Goal: Transaction & Acquisition: Purchase product/service

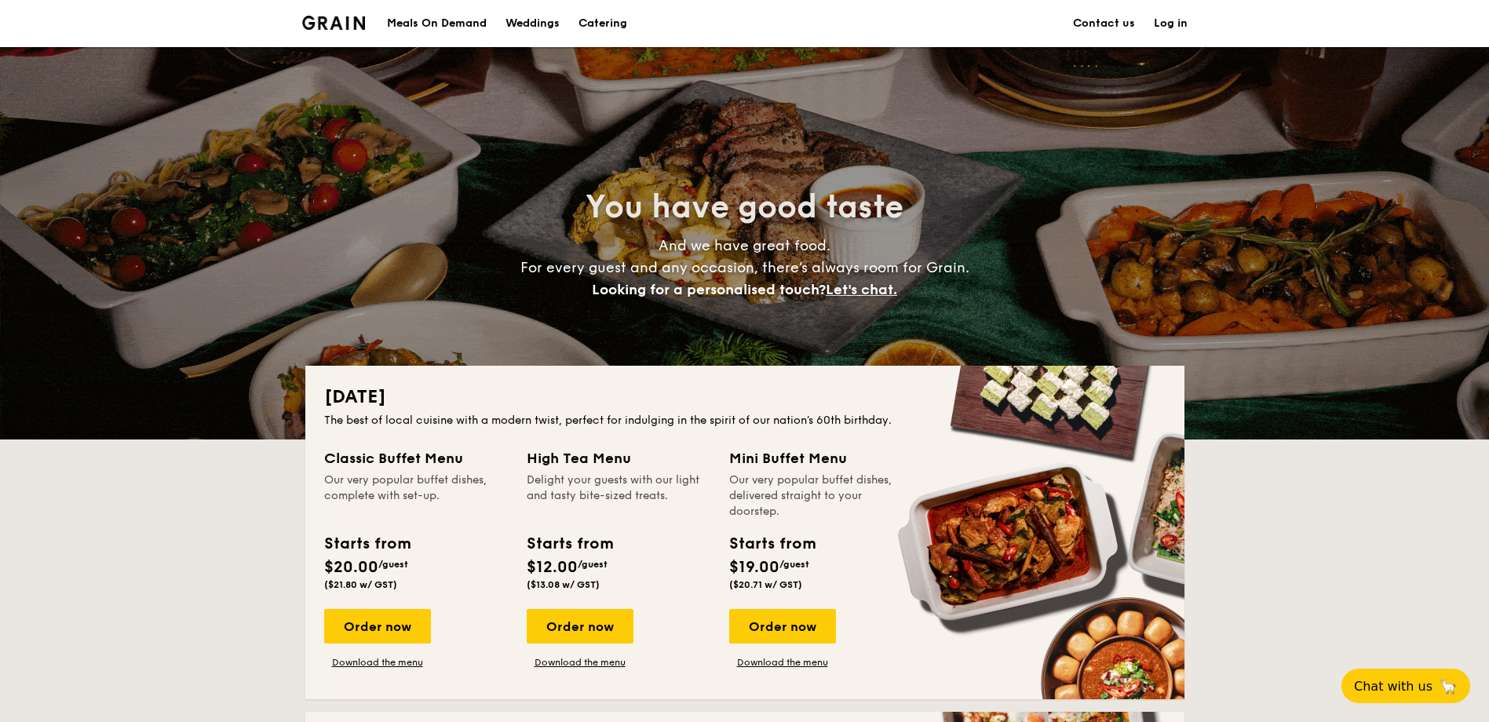
click at [581, 26] on h1 "Catering" at bounding box center [602, 23] width 49 height 47
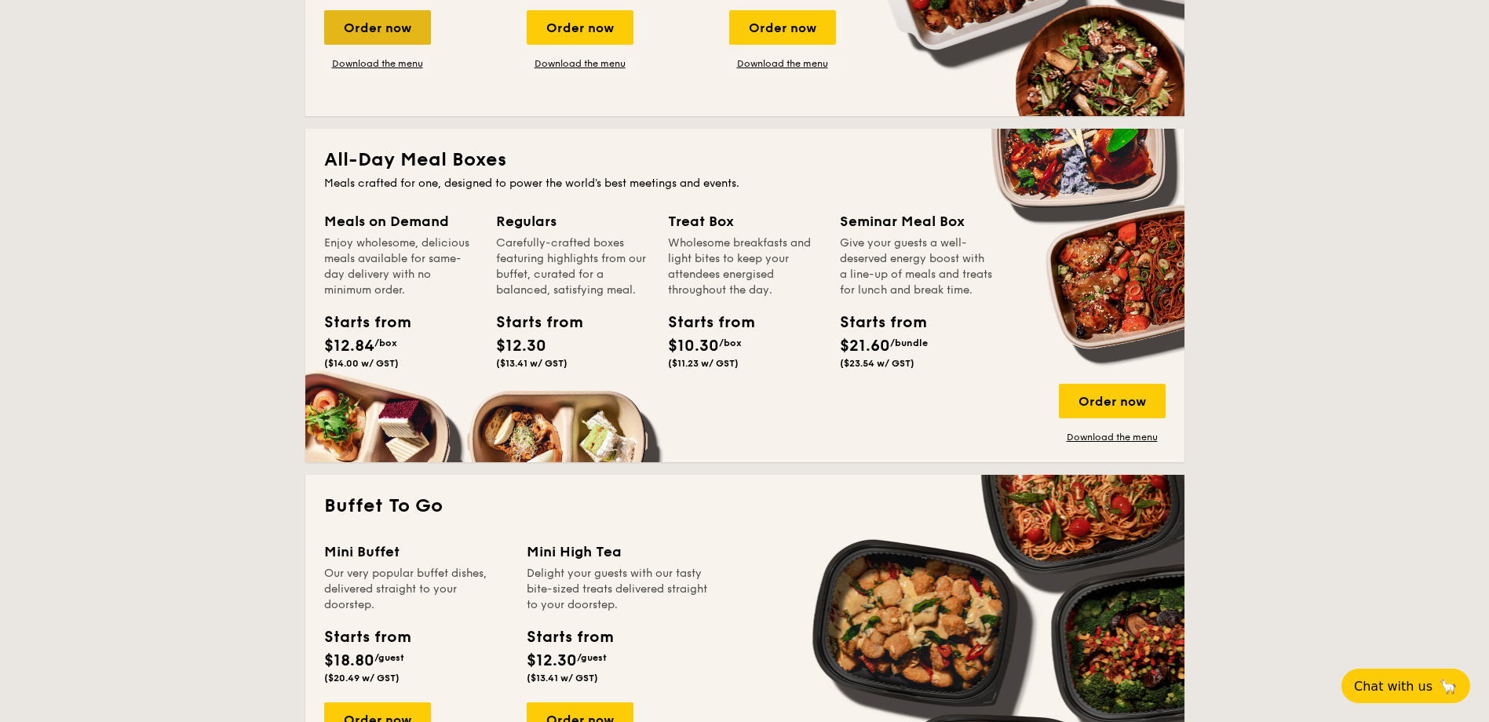
scroll to position [1020, 0]
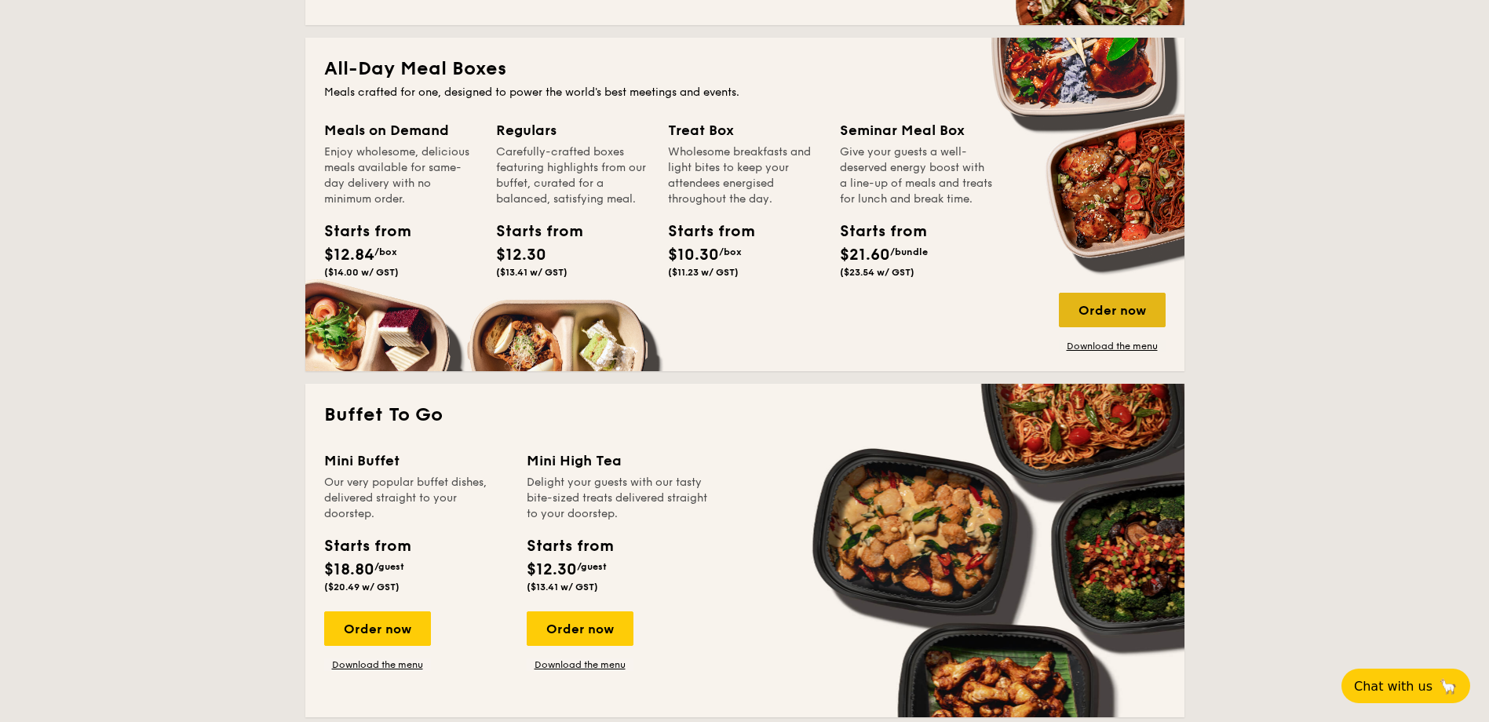
click at [1124, 314] on div "Order now" at bounding box center [1112, 310] width 107 height 35
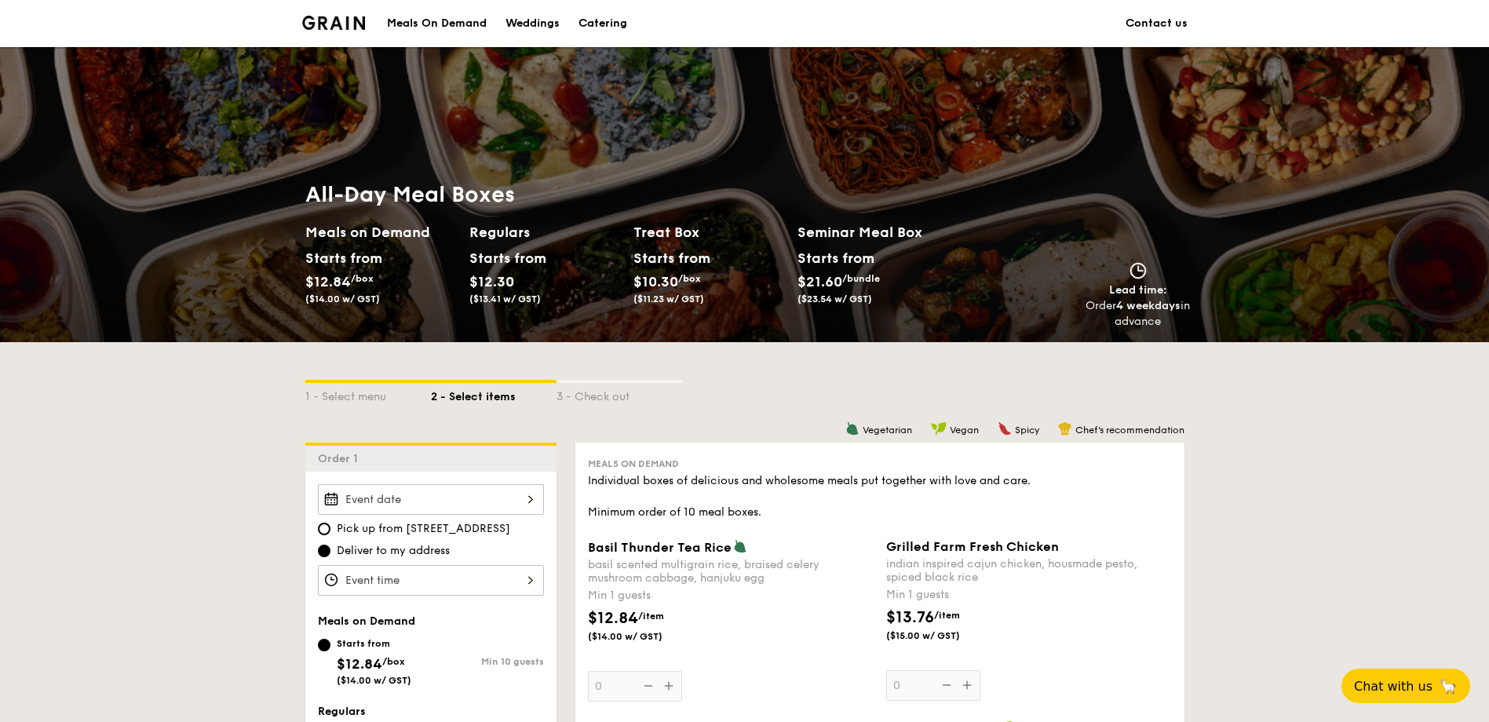
click at [442, 491] on input "Basil Thunder Tea [PERSON_NAME] scented multigrain rice, braised celery mushroo…" at bounding box center [431, 499] width 226 height 31
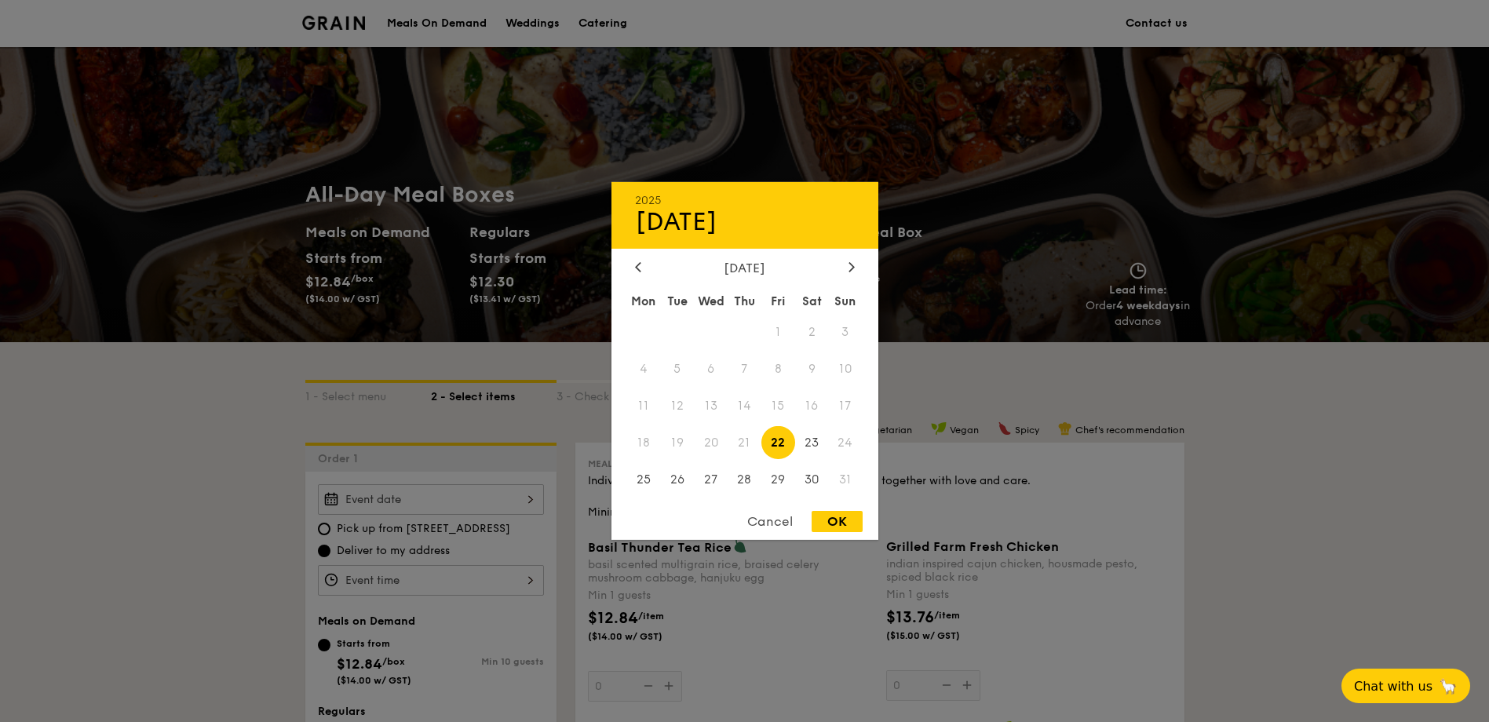
click at [780, 442] on span "22" at bounding box center [778, 442] width 34 height 34
click at [829, 522] on div "OK" at bounding box center [836, 521] width 51 height 21
type input "[DATE]"
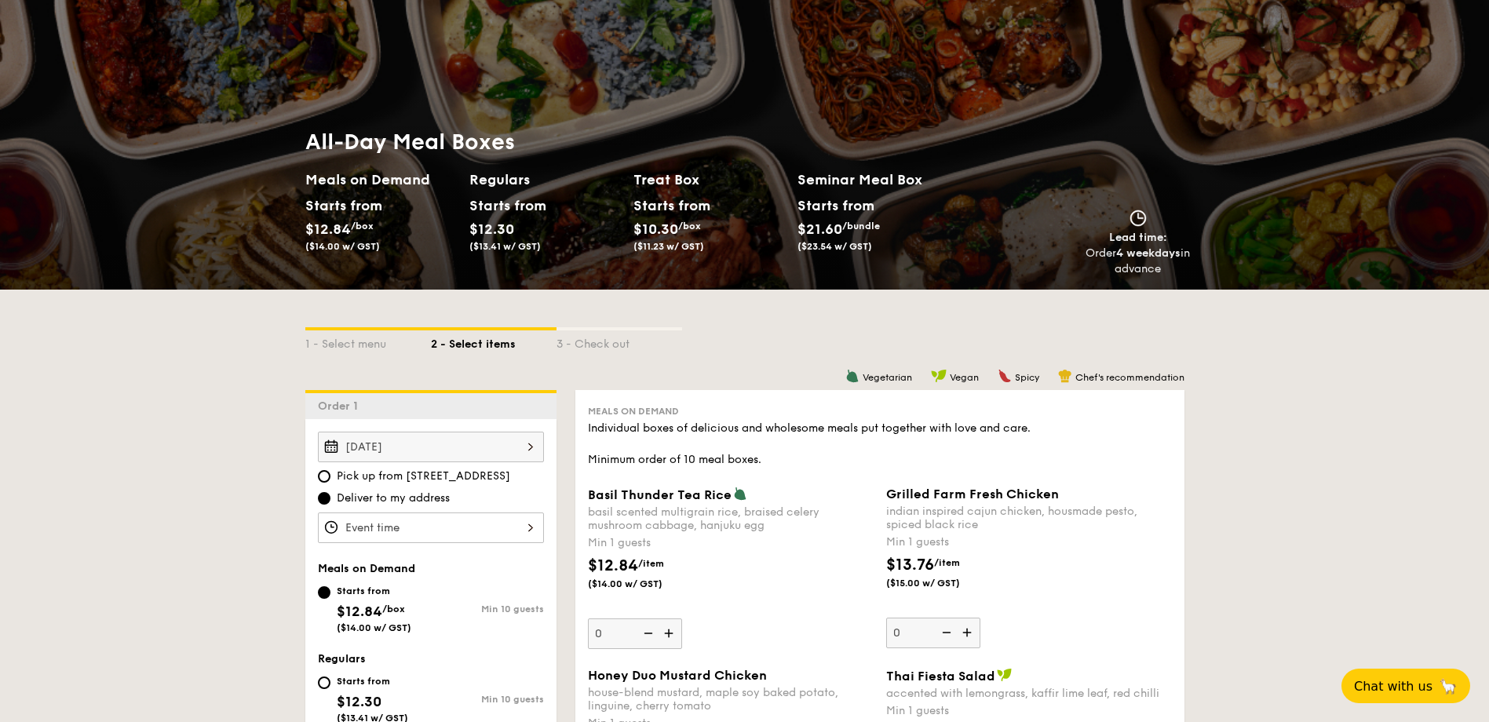
scroll to position [78, 0]
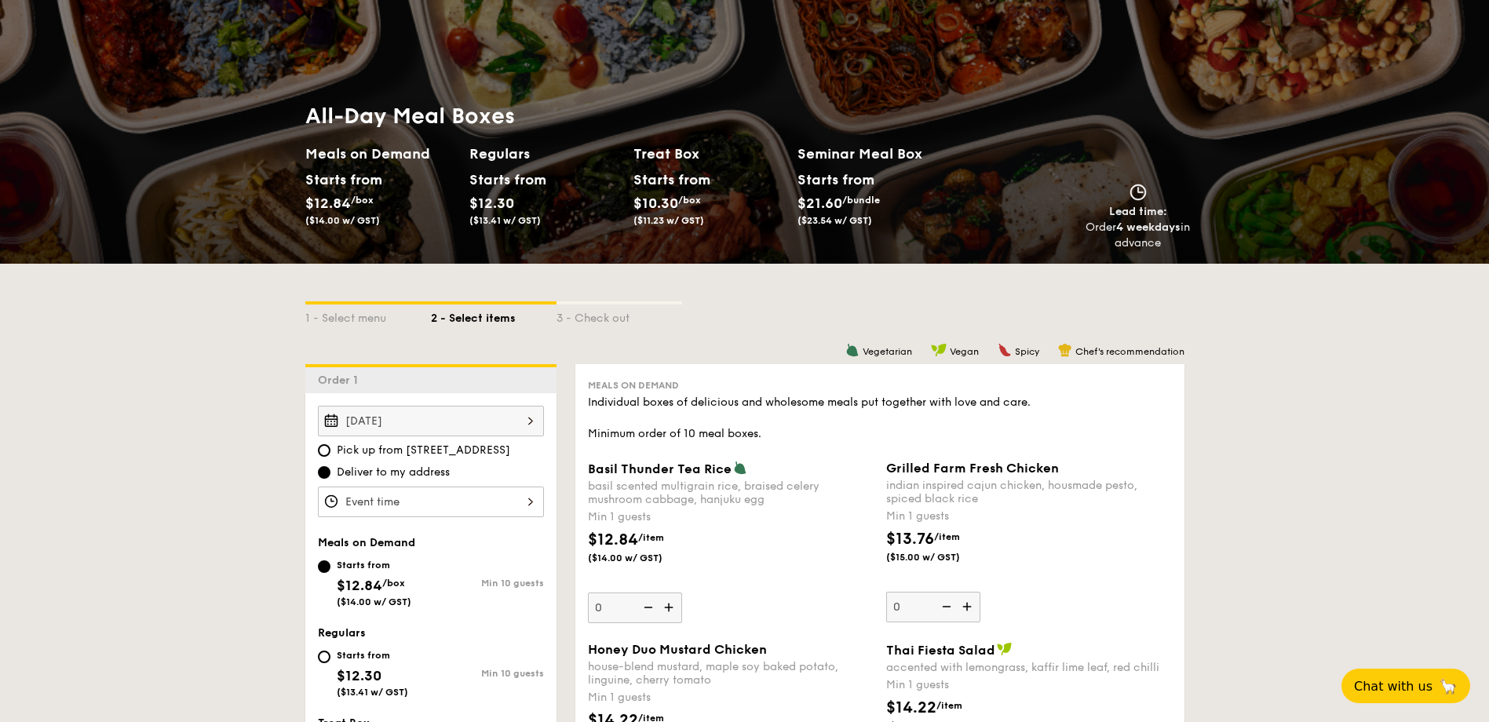
click at [443, 501] on input "Basil Thunder Tea [PERSON_NAME] scented multigrain rice, braised celery mushroo…" at bounding box center [431, 502] width 226 height 31
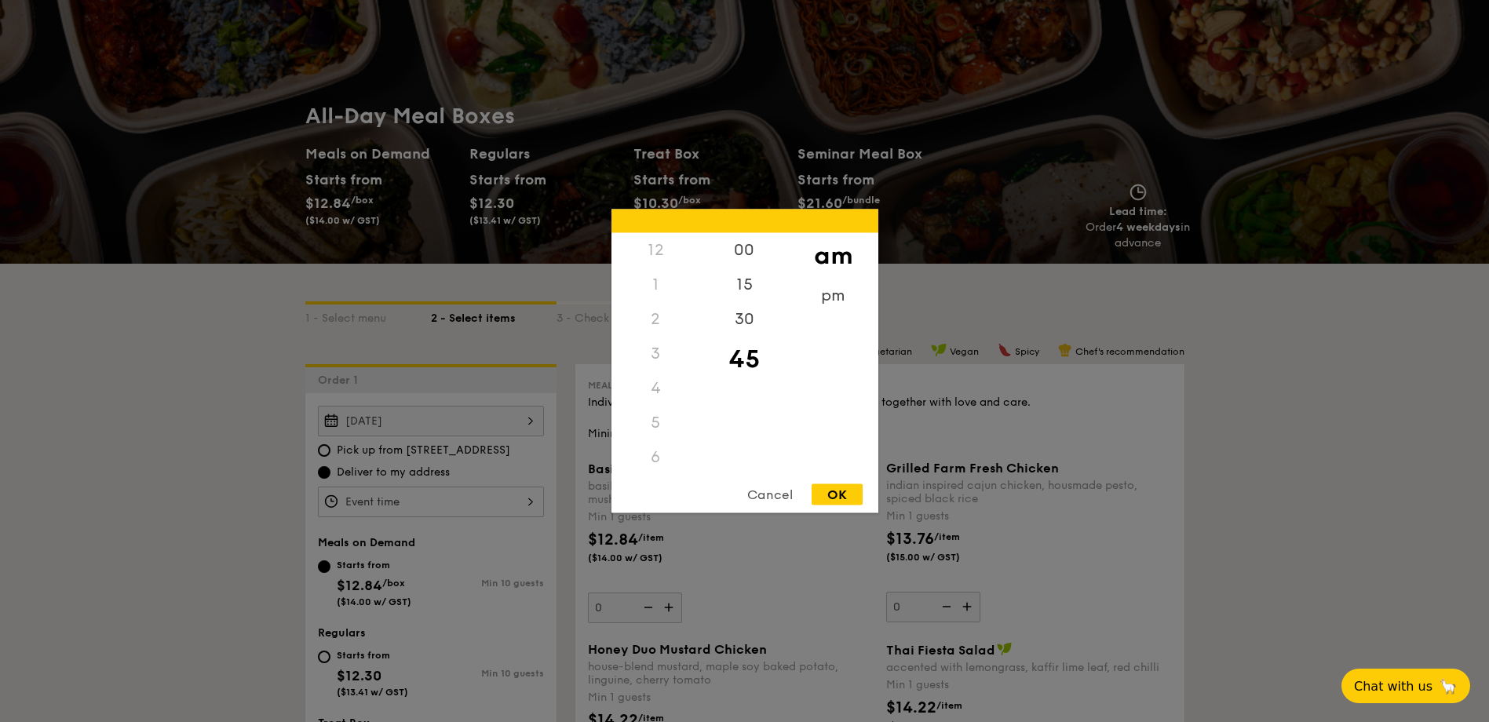
scroll to position [186, 0]
click at [829, 497] on div "OK" at bounding box center [836, 494] width 51 height 21
type input "11:45AM"
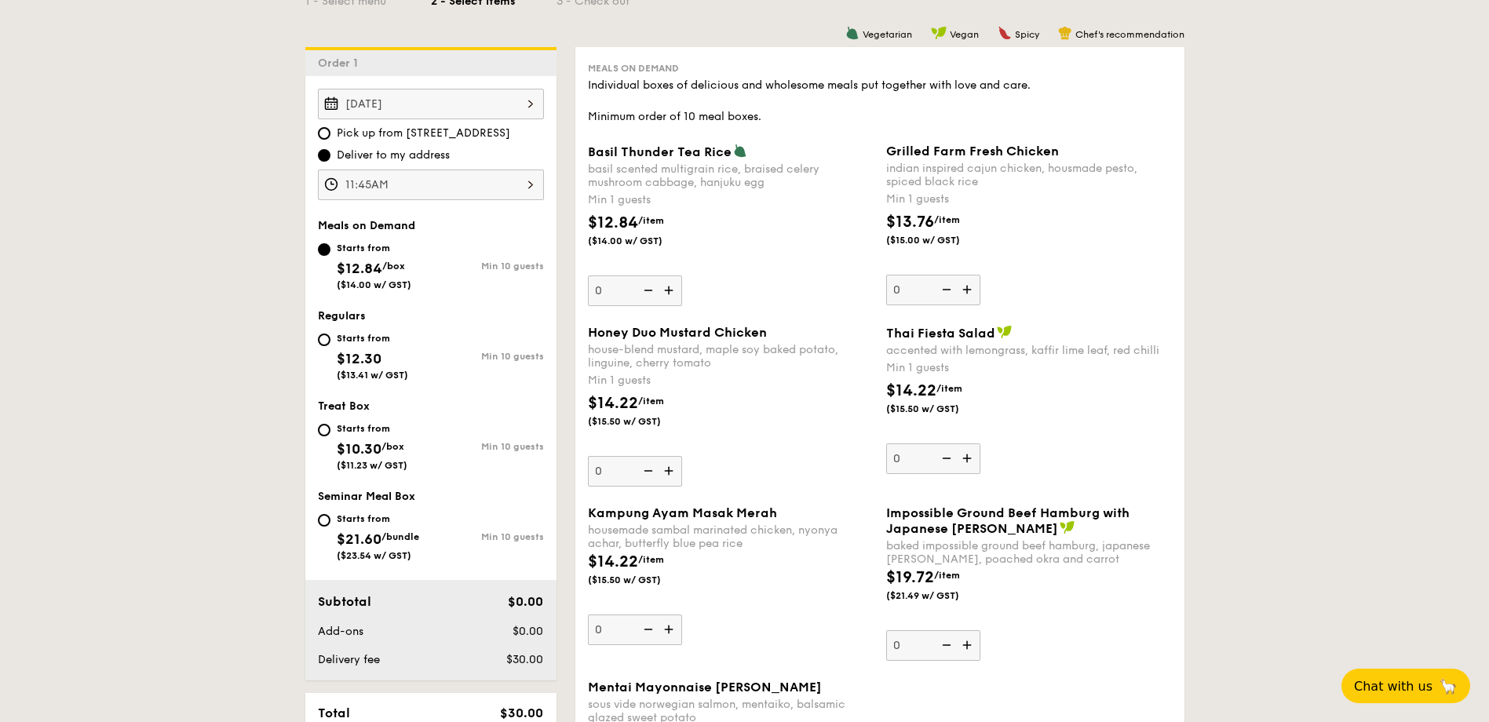
scroll to position [471, 0]
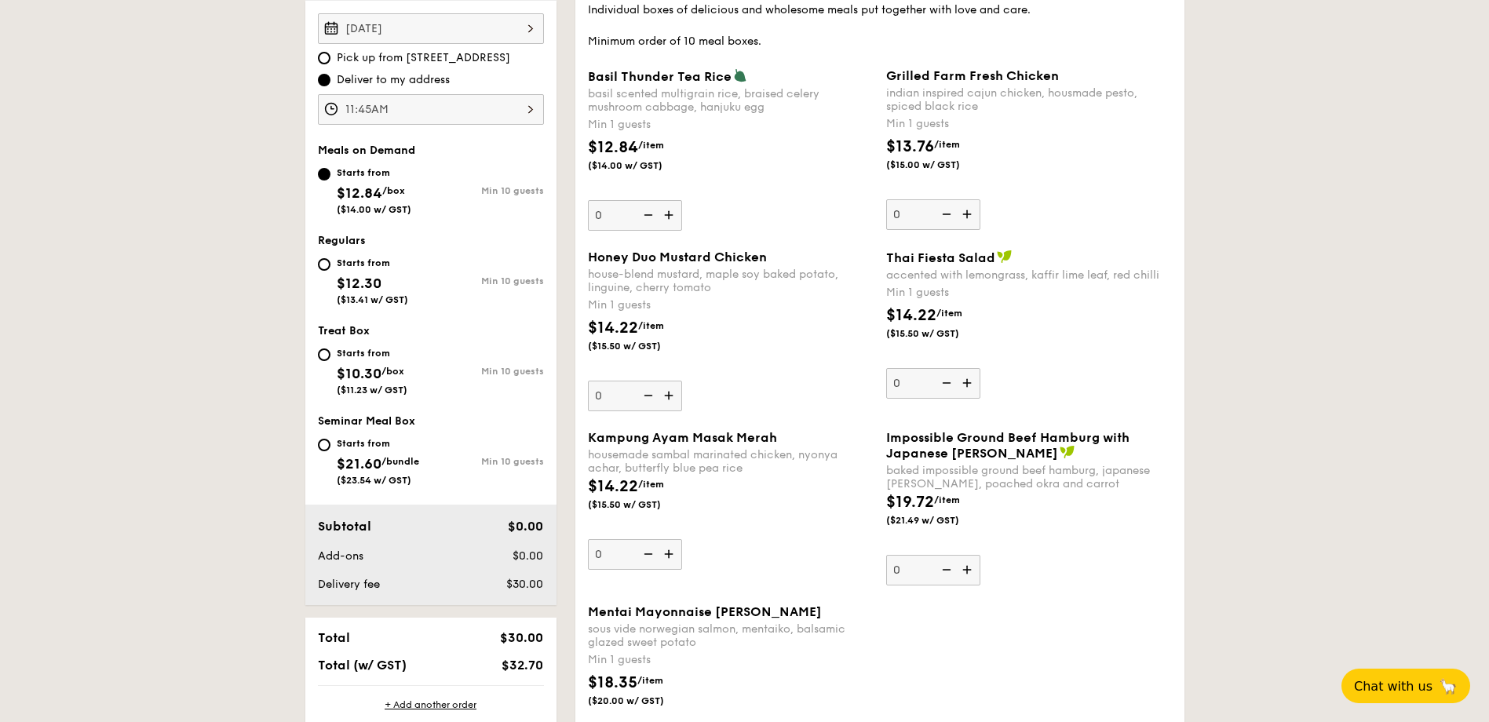
click at [671, 397] on img at bounding box center [670, 396] width 24 height 30
click at [671, 397] on input "0" at bounding box center [635, 396] width 94 height 31
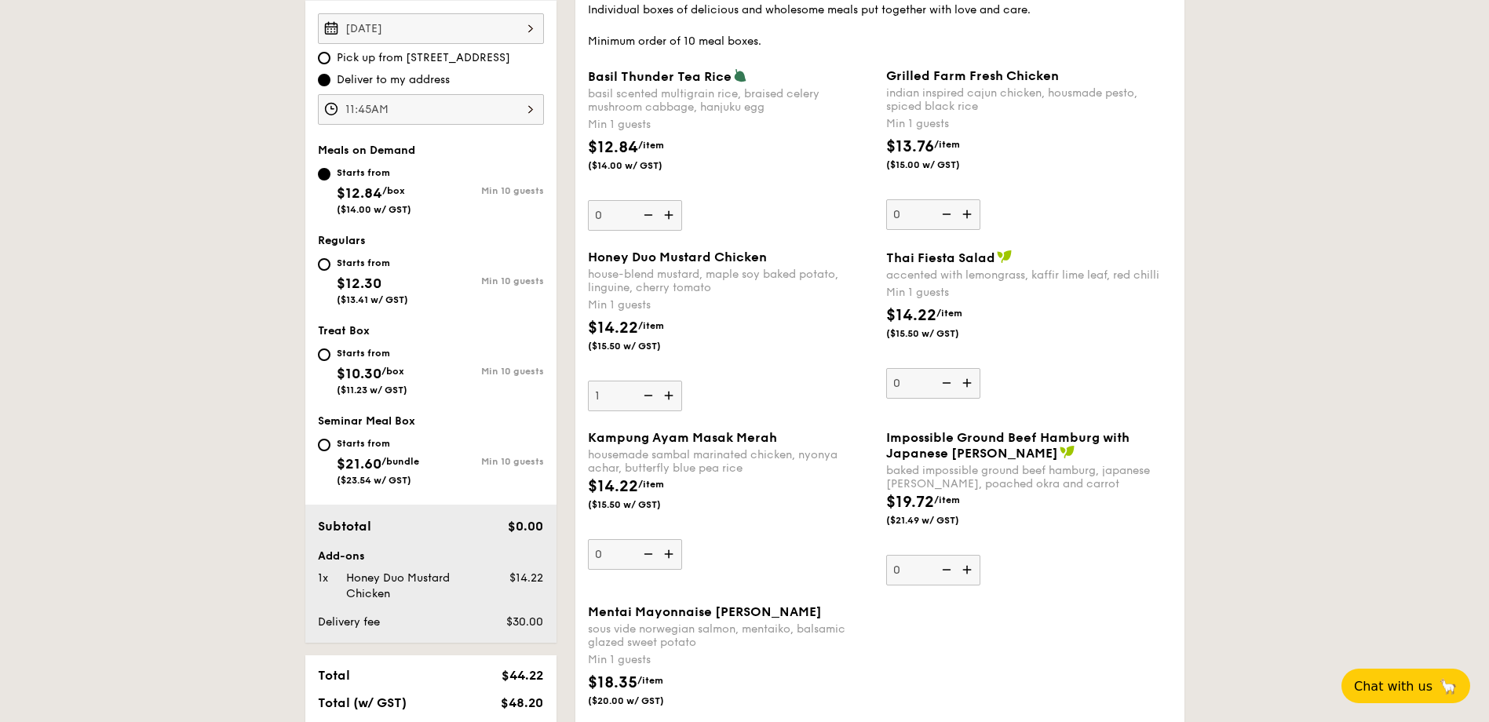
click at [671, 397] on img at bounding box center [670, 396] width 24 height 30
click at [671, 397] on input "1" at bounding box center [635, 396] width 94 height 31
click at [671, 397] on img at bounding box center [670, 396] width 24 height 30
click at [671, 397] on input "2" at bounding box center [635, 396] width 94 height 31
click at [671, 397] on img at bounding box center [670, 396] width 24 height 30
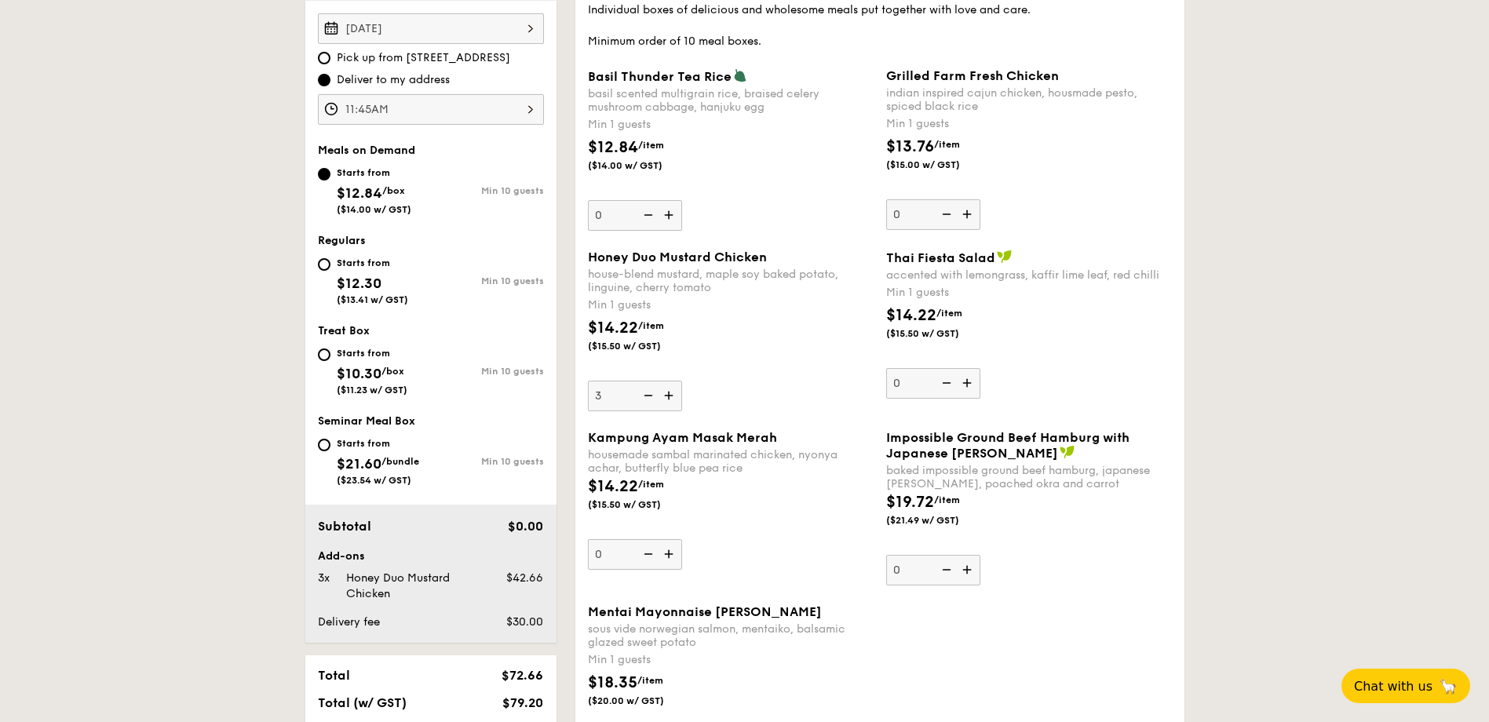
click at [671, 397] on input "3" at bounding box center [635, 396] width 94 height 31
click at [671, 397] on img at bounding box center [670, 396] width 24 height 30
click at [671, 397] on input "4" at bounding box center [635, 396] width 94 height 31
click at [671, 397] on img at bounding box center [670, 396] width 24 height 30
click at [671, 397] on input "5" at bounding box center [635, 396] width 94 height 31
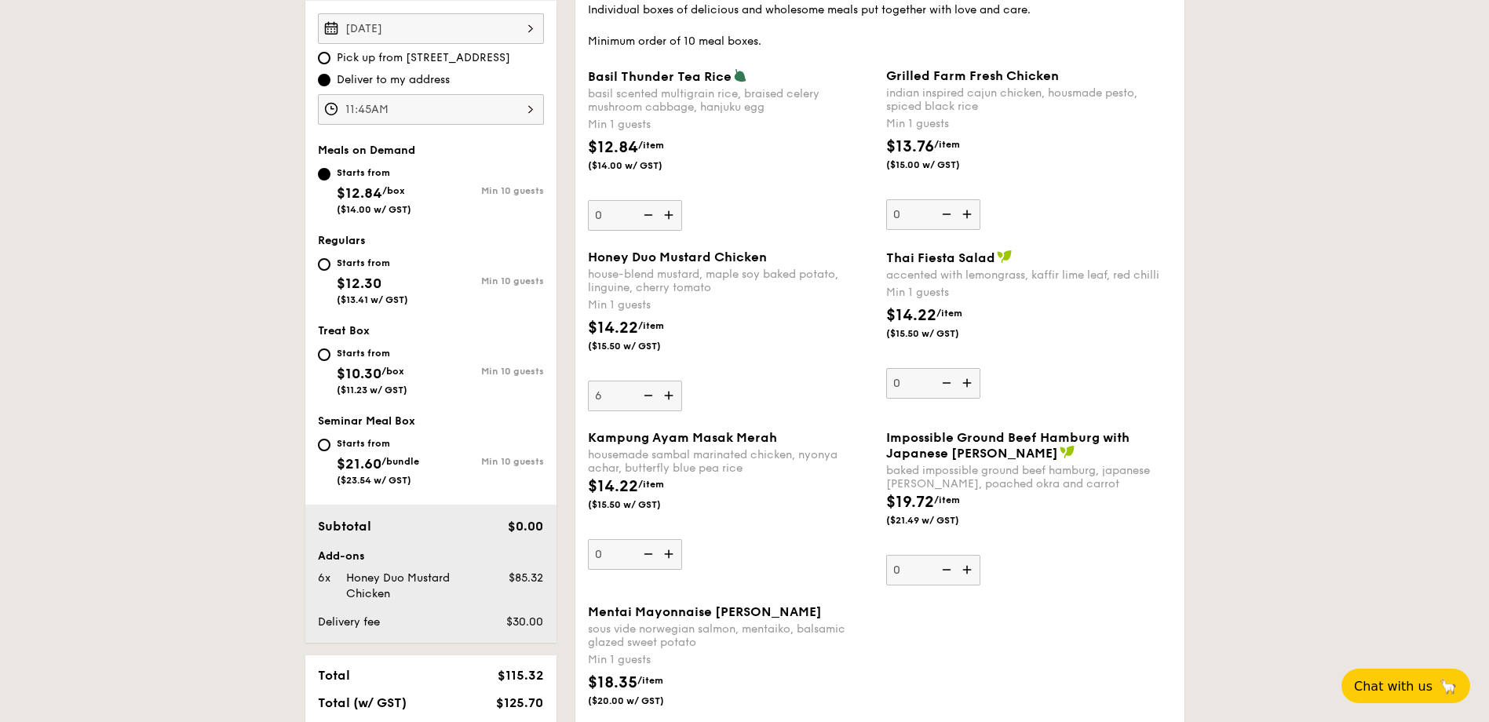
click at [671, 397] on img at bounding box center [670, 396] width 24 height 30
click at [671, 397] on input "6" at bounding box center [635, 396] width 94 height 31
click at [671, 397] on img at bounding box center [670, 396] width 24 height 30
click at [671, 397] on input "7" at bounding box center [635, 396] width 94 height 31
click at [671, 397] on img at bounding box center [670, 396] width 24 height 30
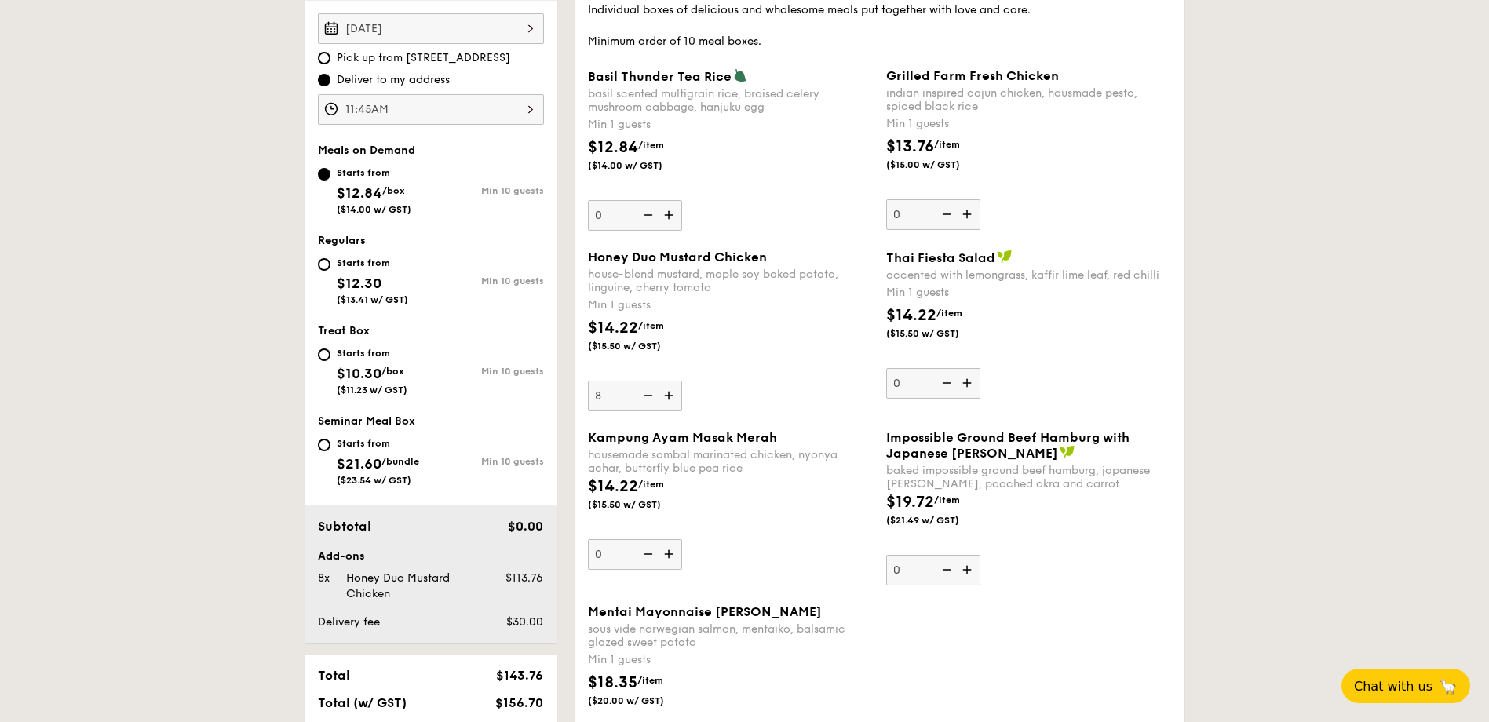
click at [671, 397] on input "8" at bounding box center [635, 396] width 94 height 31
click at [671, 397] on img at bounding box center [670, 396] width 24 height 30
click at [671, 397] on input "9" at bounding box center [635, 396] width 94 height 31
click at [671, 397] on img at bounding box center [670, 396] width 24 height 30
click at [671, 397] on input "10" at bounding box center [635, 396] width 94 height 31
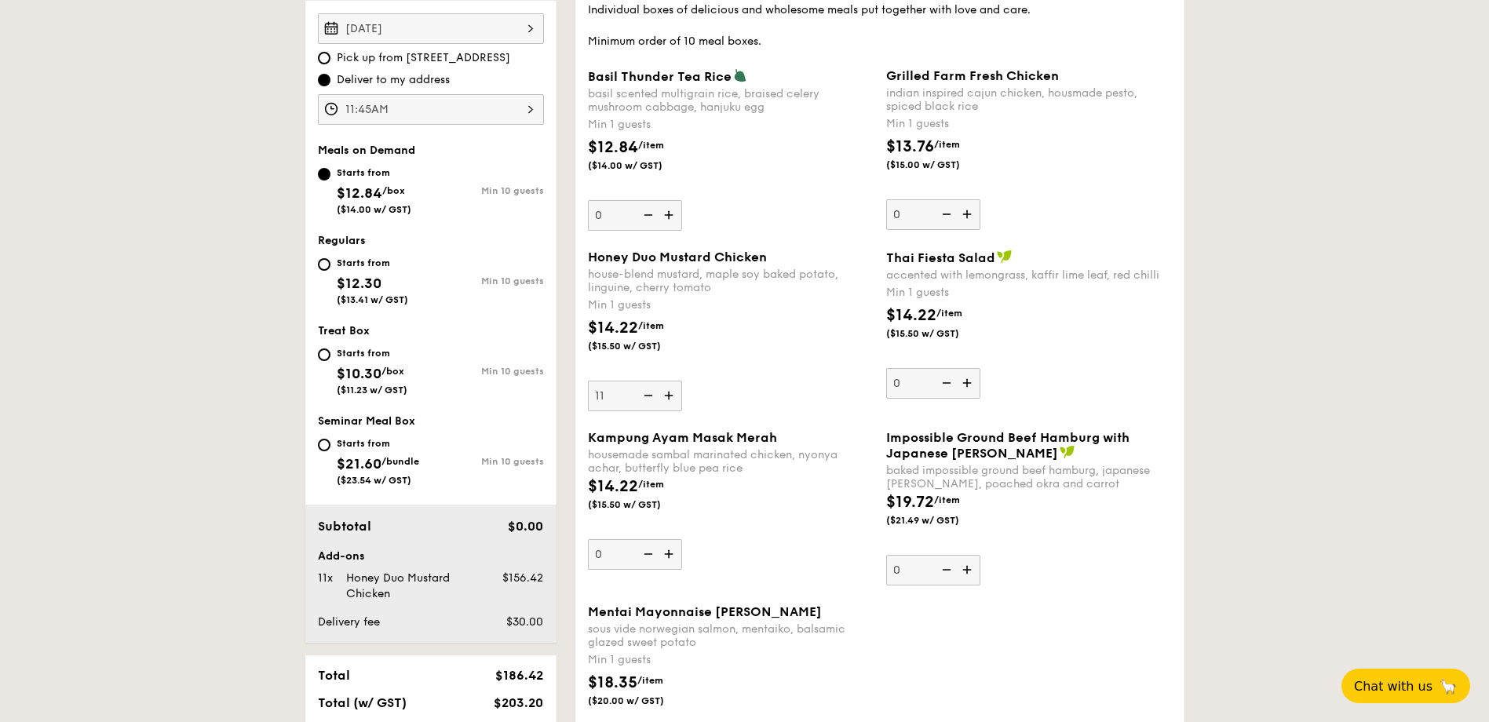
click at [671, 397] on img at bounding box center [670, 396] width 24 height 30
click at [671, 397] on input "11" at bounding box center [635, 396] width 94 height 31
click at [671, 397] on img at bounding box center [670, 396] width 24 height 30
click at [671, 397] on input "12" at bounding box center [635, 396] width 94 height 31
click at [671, 397] on img at bounding box center [670, 396] width 24 height 30
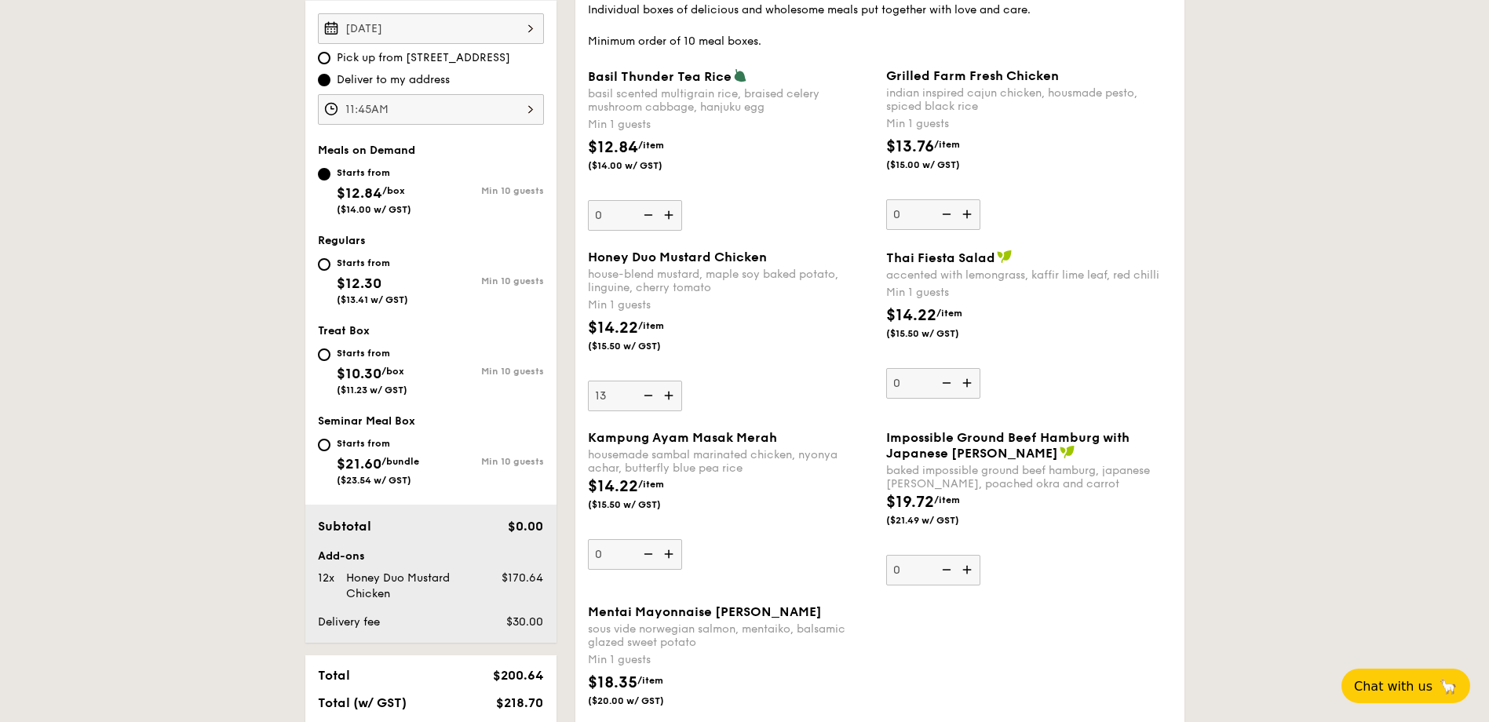
click at [671, 397] on input "13" at bounding box center [635, 396] width 94 height 31
click at [671, 397] on img at bounding box center [670, 396] width 24 height 30
click at [671, 397] on input "14" at bounding box center [635, 396] width 94 height 31
click at [671, 397] on img at bounding box center [670, 396] width 24 height 30
click at [671, 397] on input "15" at bounding box center [635, 396] width 94 height 31
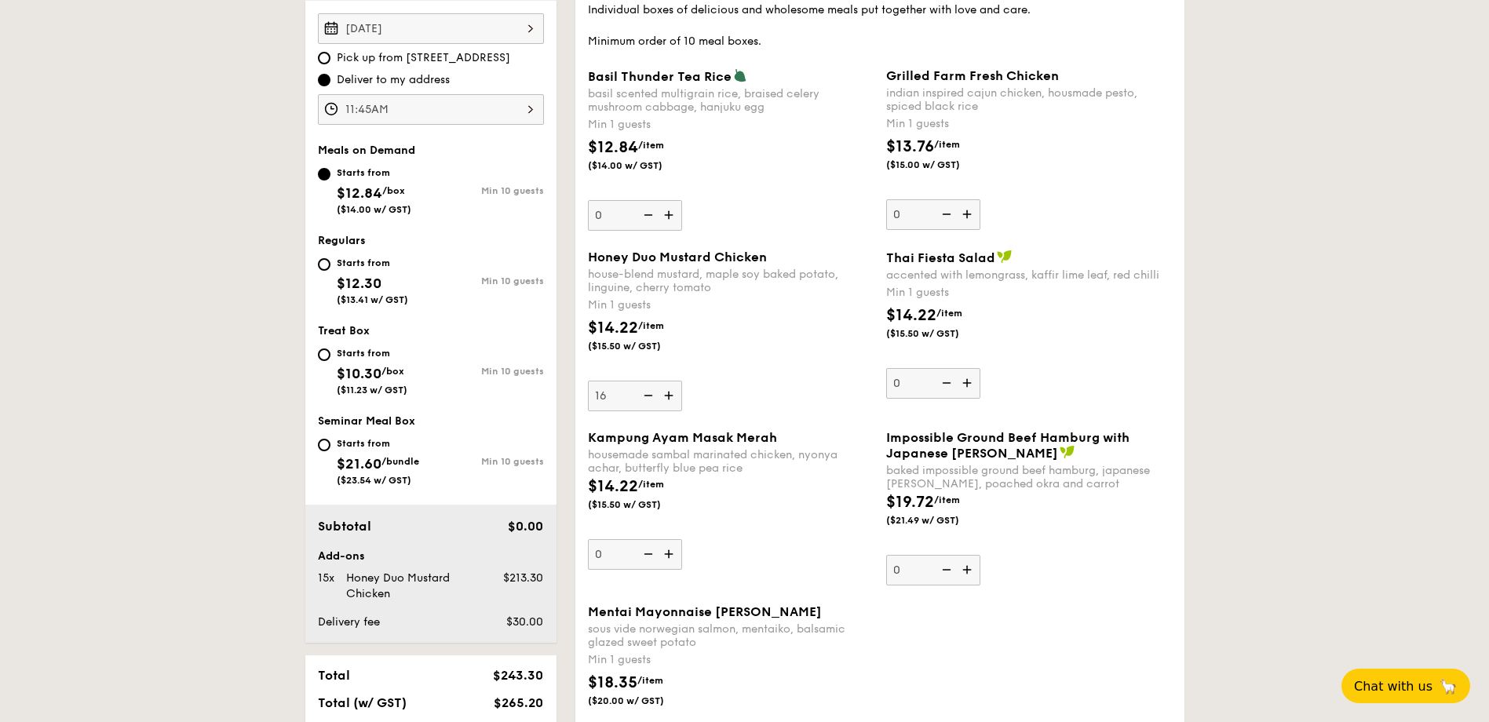
click at [671, 397] on img at bounding box center [670, 396] width 24 height 30
click at [671, 397] on input "16" at bounding box center [635, 396] width 94 height 31
click at [671, 397] on img at bounding box center [670, 396] width 24 height 30
click at [671, 397] on input "17" at bounding box center [635, 396] width 94 height 31
click at [671, 397] on img at bounding box center [670, 396] width 24 height 30
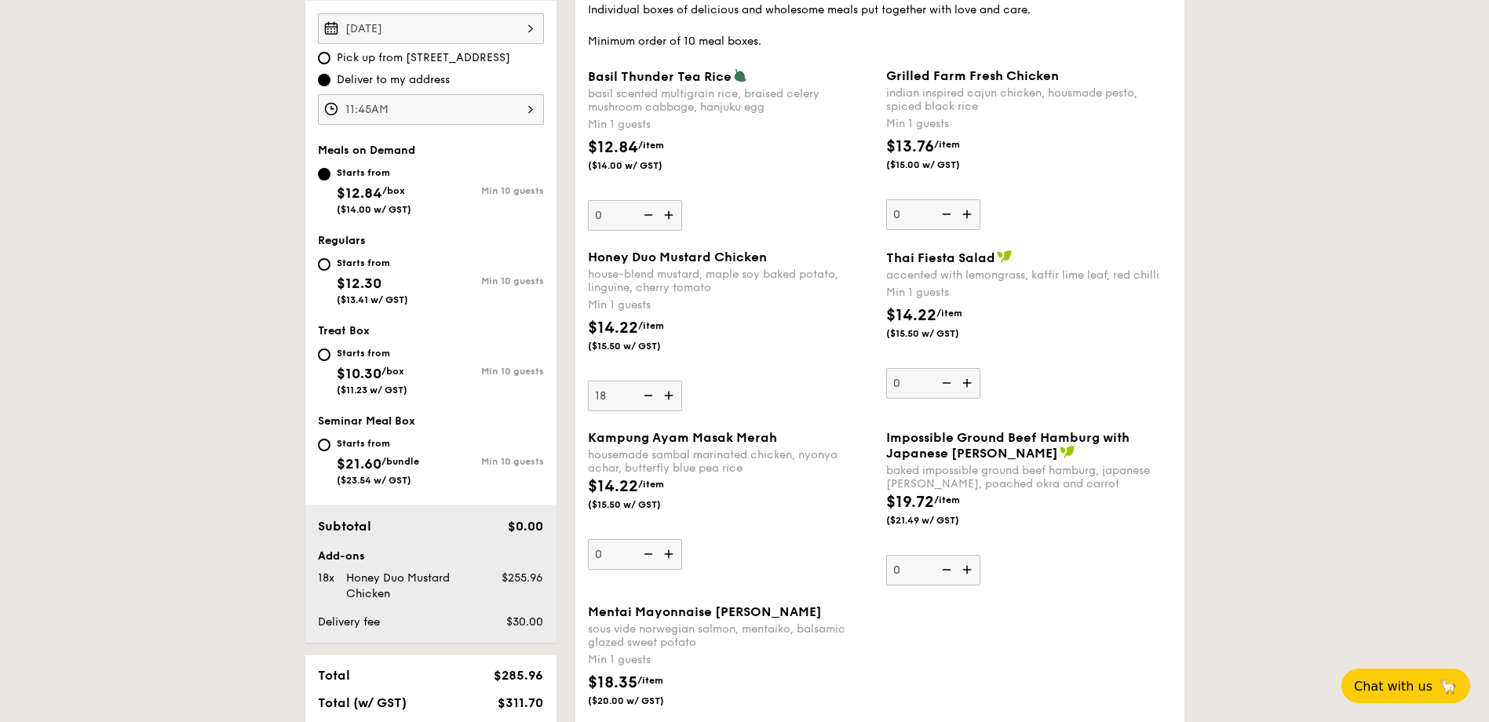
click at [671, 397] on input "18" at bounding box center [635, 396] width 94 height 31
click at [671, 397] on img at bounding box center [670, 396] width 24 height 30
click at [671, 397] on input "19" at bounding box center [635, 396] width 94 height 31
click at [671, 397] on img at bounding box center [670, 396] width 24 height 30
click at [671, 397] on input "20" at bounding box center [635, 396] width 94 height 31
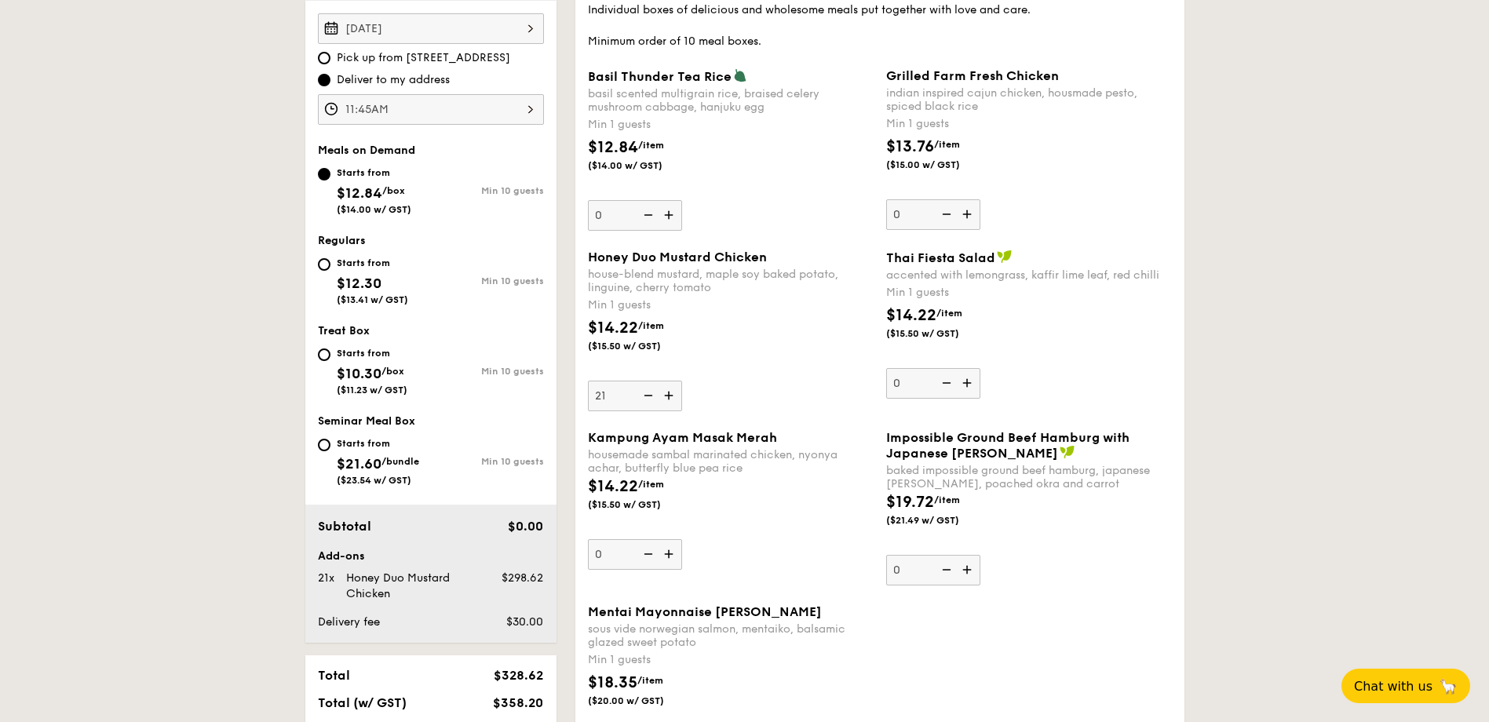
click at [671, 397] on img at bounding box center [670, 396] width 24 height 30
click at [671, 397] on input "21" at bounding box center [635, 396] width 94 height 31
click at [671, 397] on img at bounding box center [670, 396] width 24 height 30
click at [671, 397] on input "22" at bounding box center [635, 396] width 94 height 31
click at [671, 397] on img at bounding box center [670, 396] width 24 height 30
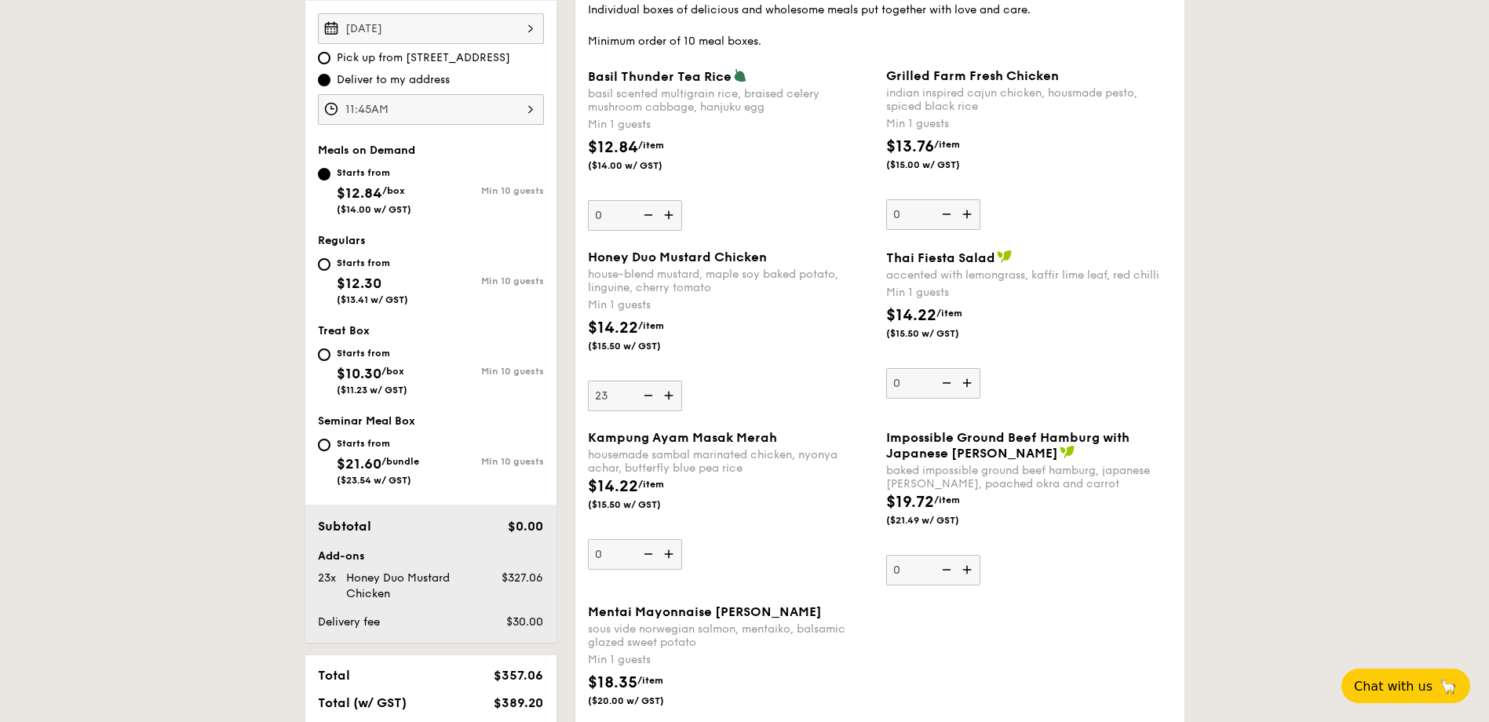
click at [671, 397] on input "23" at bounding box center [635, 396] width 94 height 31
click at [671, 397] on img at bounding box center [670, 396] width 24 height 30
click at [671, 397] on input "24" at bounding box center [635, 396] width 94 height 31
drag, startPoint x: 614, startPoint y: 400, endPoint x: 529, endPoint y: 395, distance: 85.7
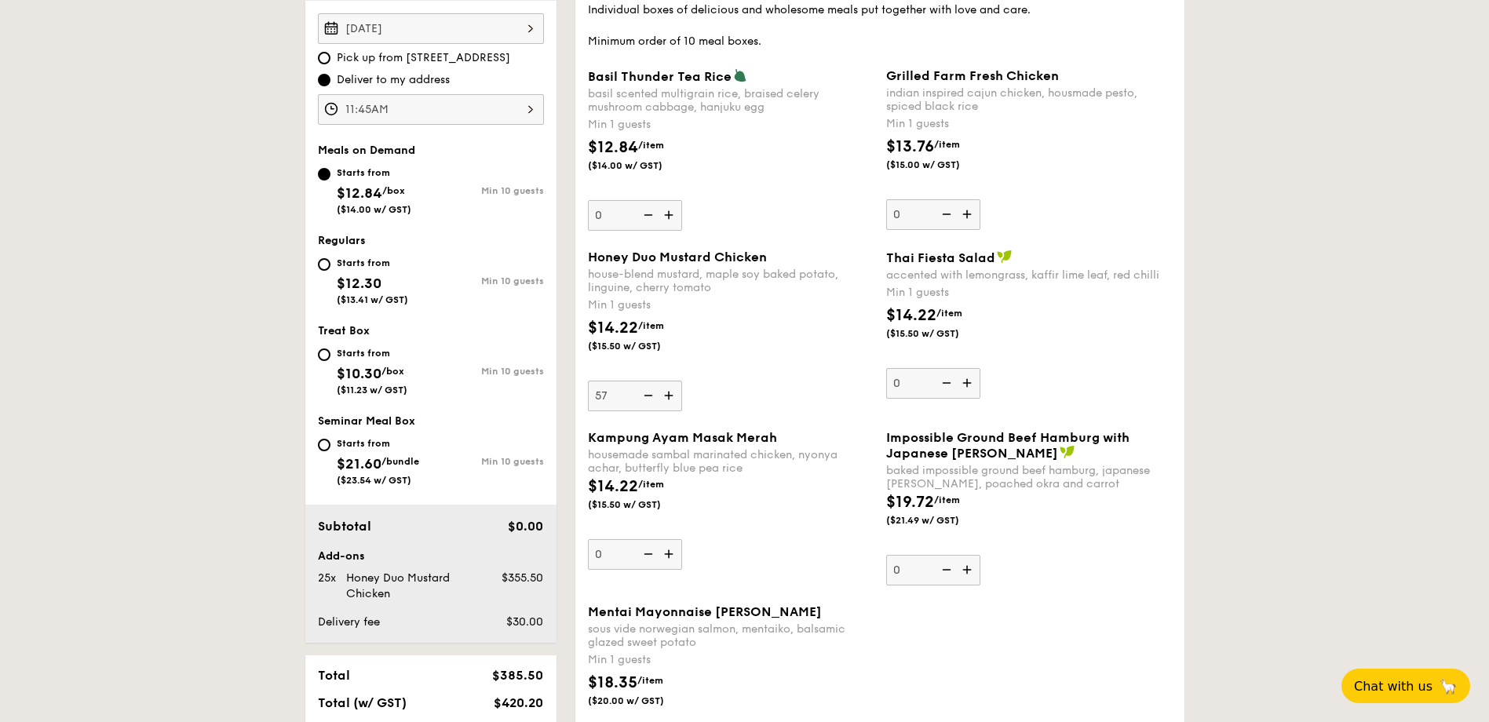
type input "57"
click at [742, 358] on div "$14.22 /item ($15.50 w/ GST)" at bounding box center [730, 343] width 298 height 55
click at [682, 381] on input "57" at bounding box center [635, 396] width 94 height 31
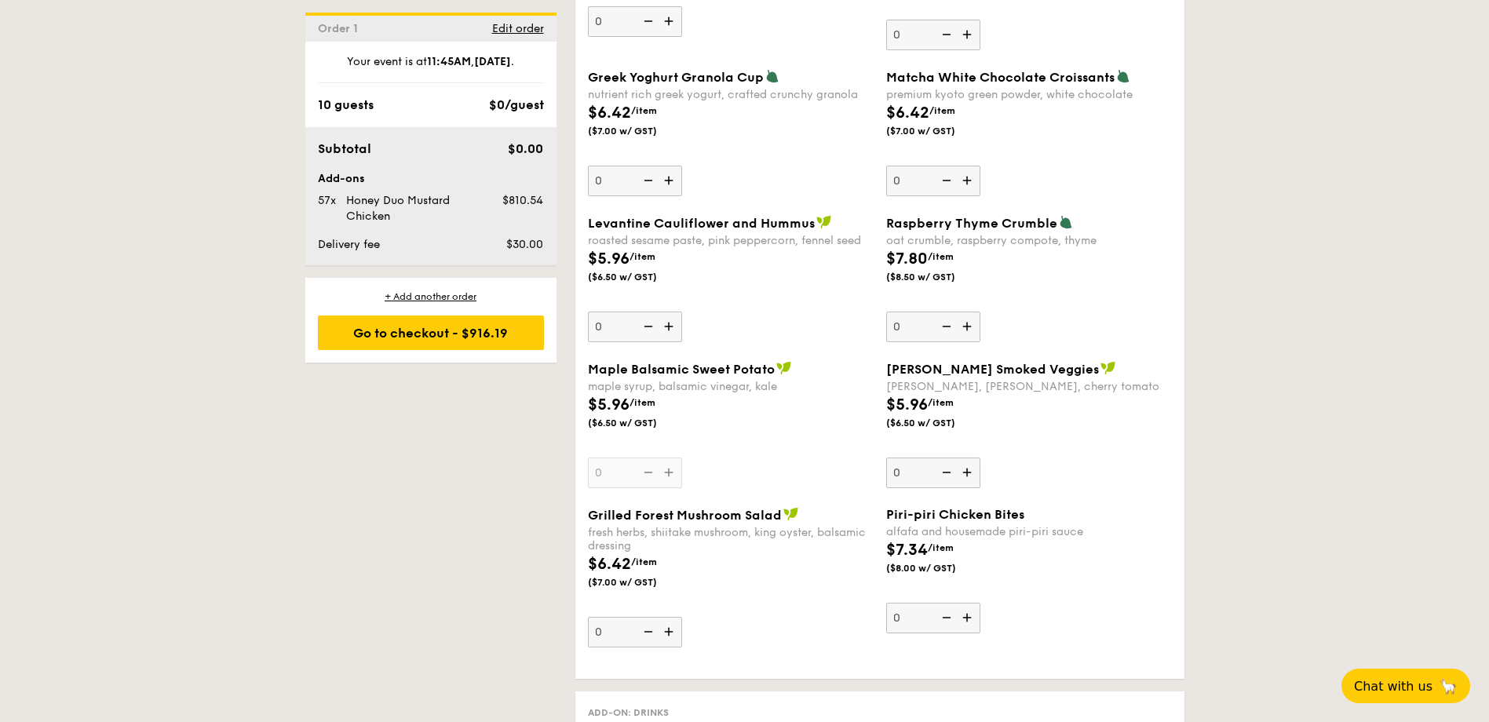
scroll to position [1805, 0]
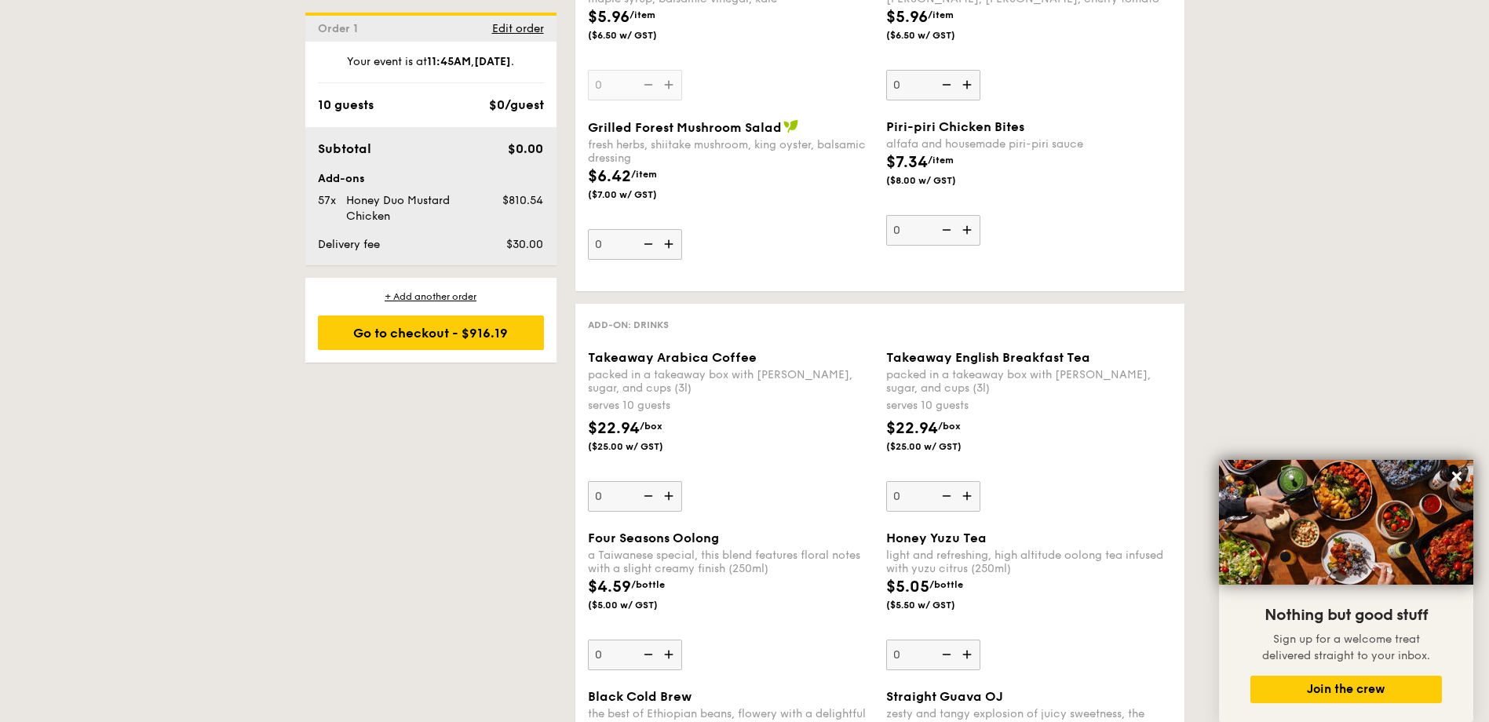
click at [669, 500] on img at bounding box center [670, 496] width 24 height 30
click at [669, 500] on input "0" at bounding box center [635, 496] width 94 height 31
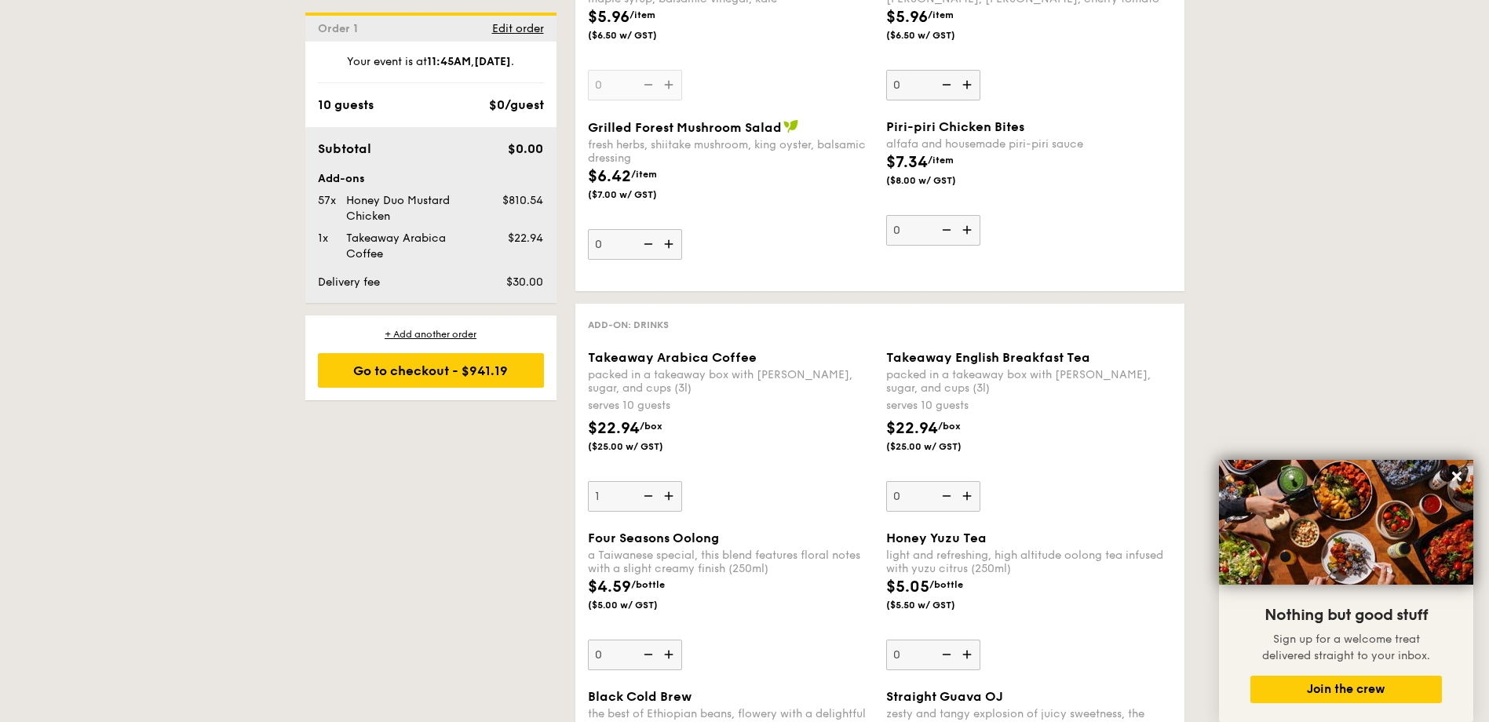
click at [669, 500] on img at bounding box center [670, 496] width 24 height 30
click at [669, 500] on input "1" at bounding box center [635, 496] width 94 height 31
click at [669, 500] on img at bounding box center [670, 496] width 24 height 30
click at [669, 500] on input "2" at bounding box center [635, 496] width 94 height 31
type input "3"
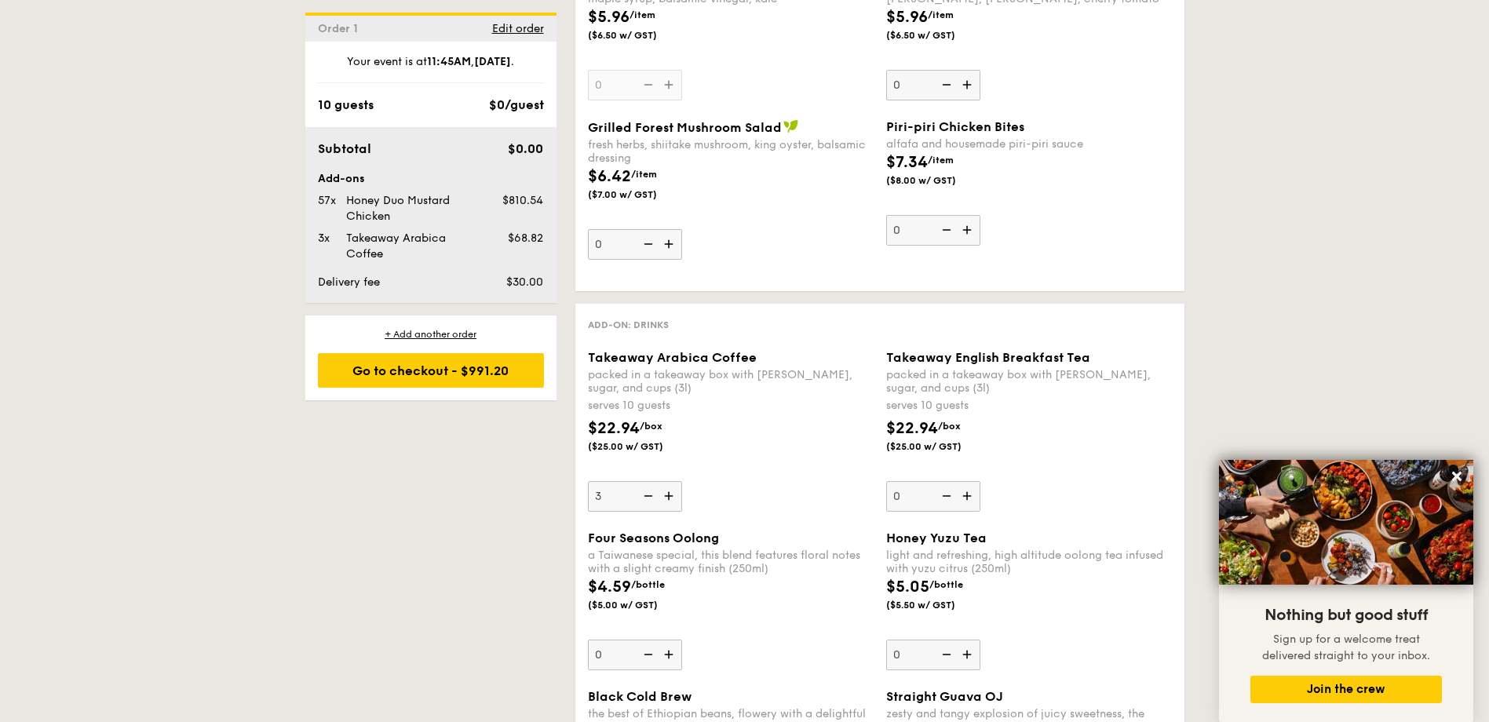
click at [967, 497] on img at bounding box center [969, 496] width 24 height 30
click at [967, 497] on input "0" at bounding box center [933, 496] width 94 height 31
click at [967, 497] on img at bounding box center [969, 496] width 24 height 30
click at [967, 497] on input "1" at bounding box center [933, 496] width 94 height 31
type input "2"
